Goal: Find specific page/section: Find specific page/section

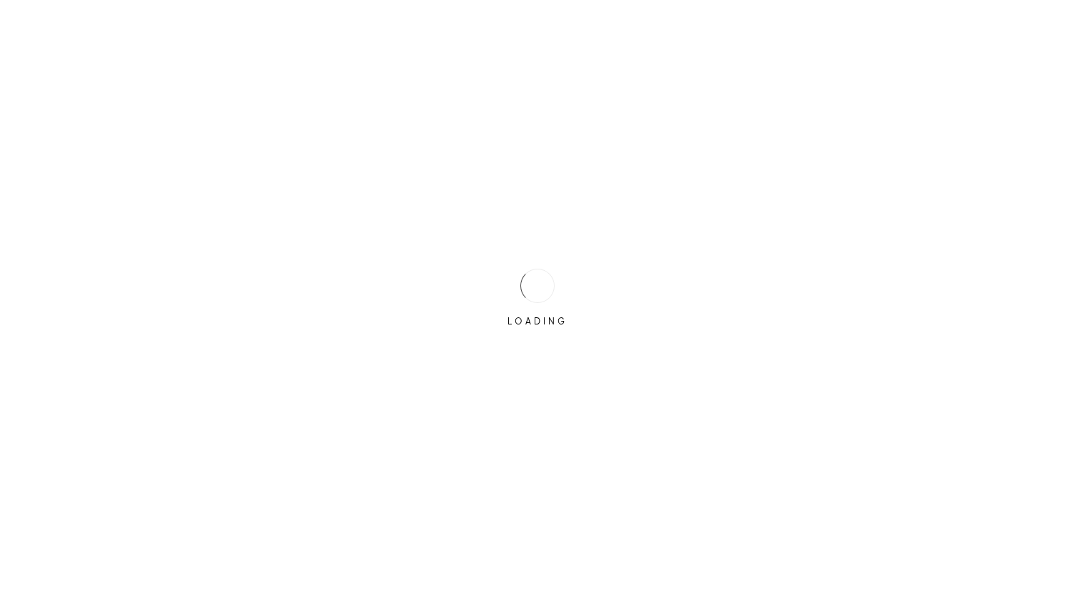
click at [475, 285] on div "LOADING" at bounding box center [537, 298] width 1075 height 596
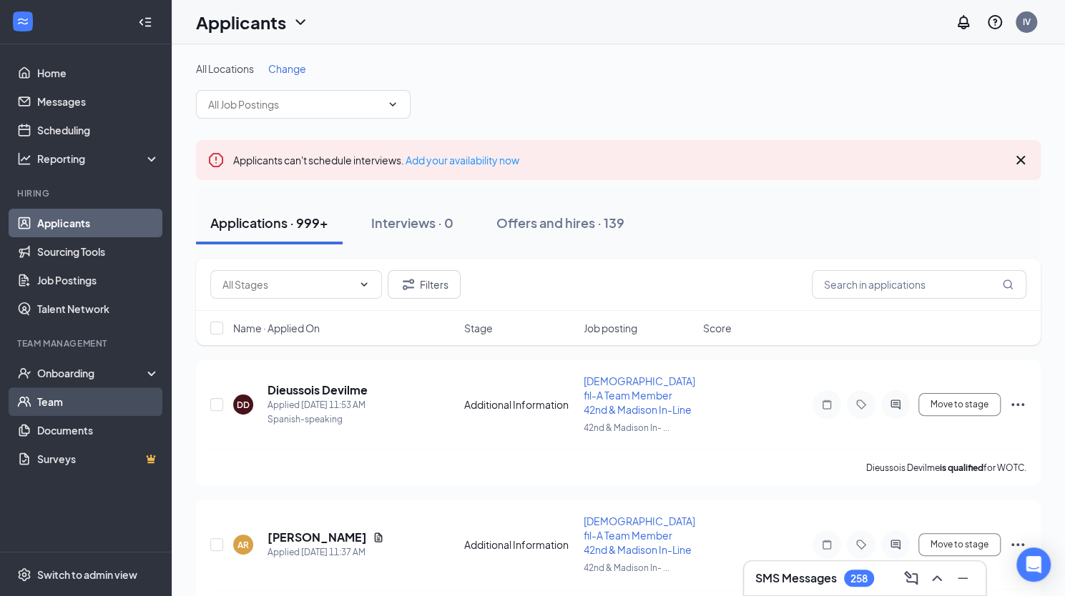
click at [73, 390] on link "Team" at bounding box center [98, 401] width 122 height 29
